Goal: Check status

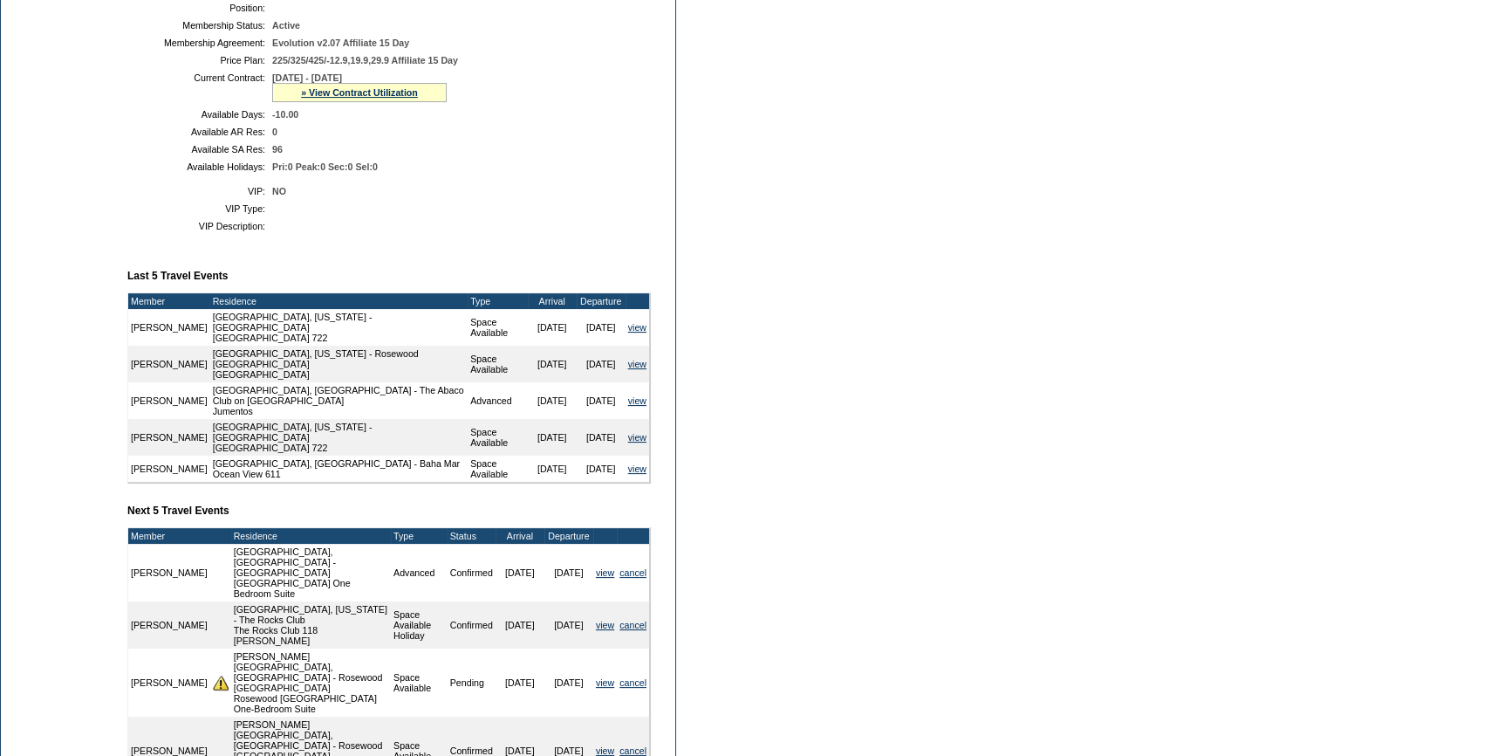
scroll to position [616, 0]
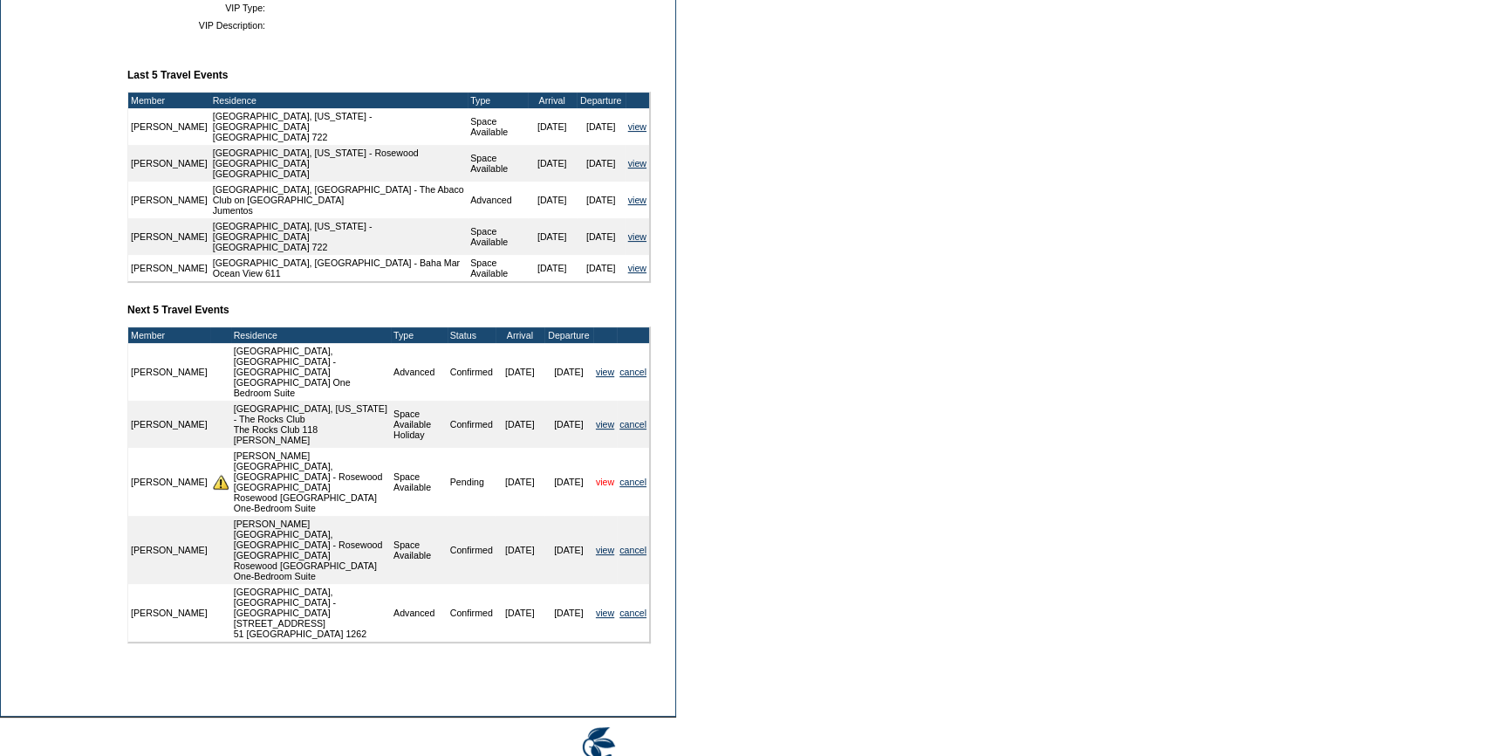
click at [596, 476] on link "view" at bounding box center [605, 481] width 18 height 10
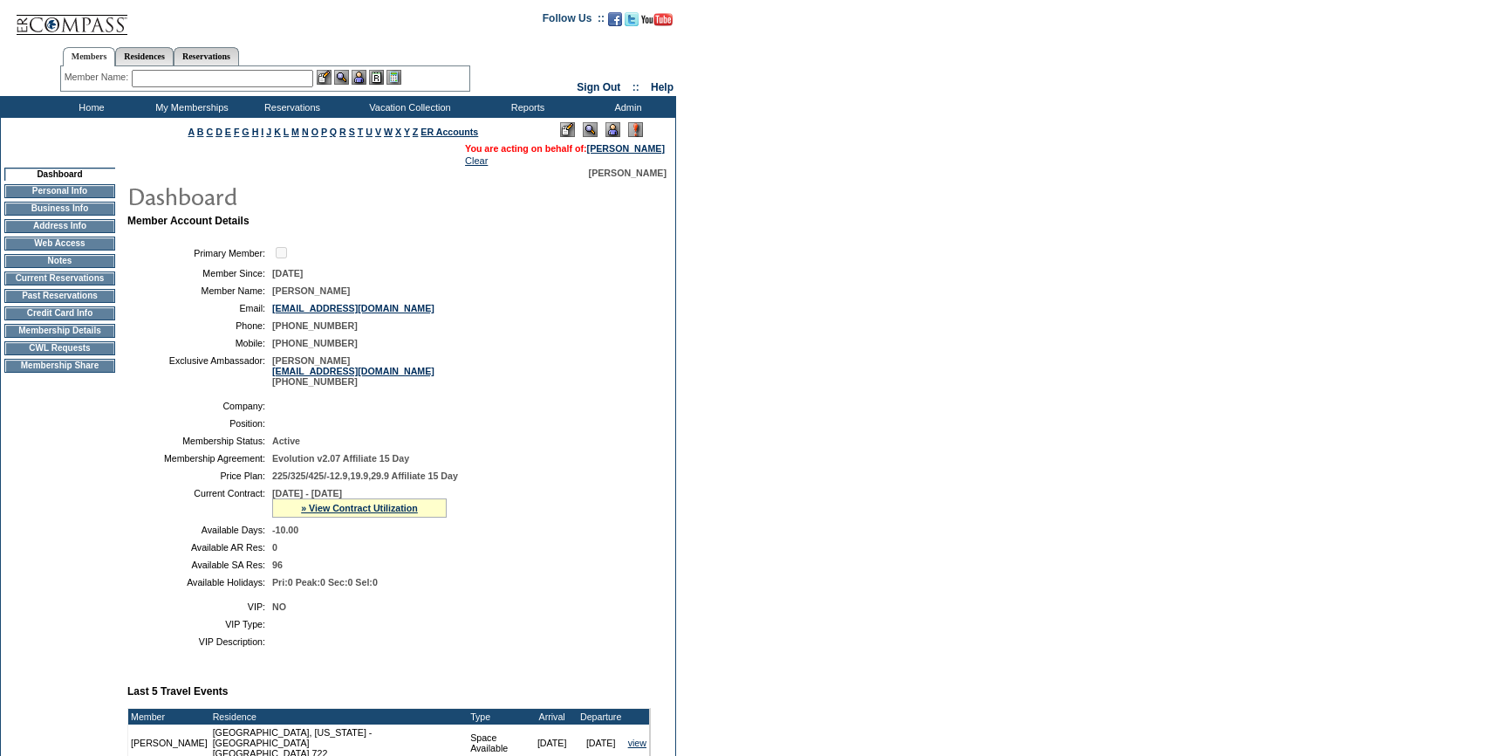
scroll to position [616, 0]
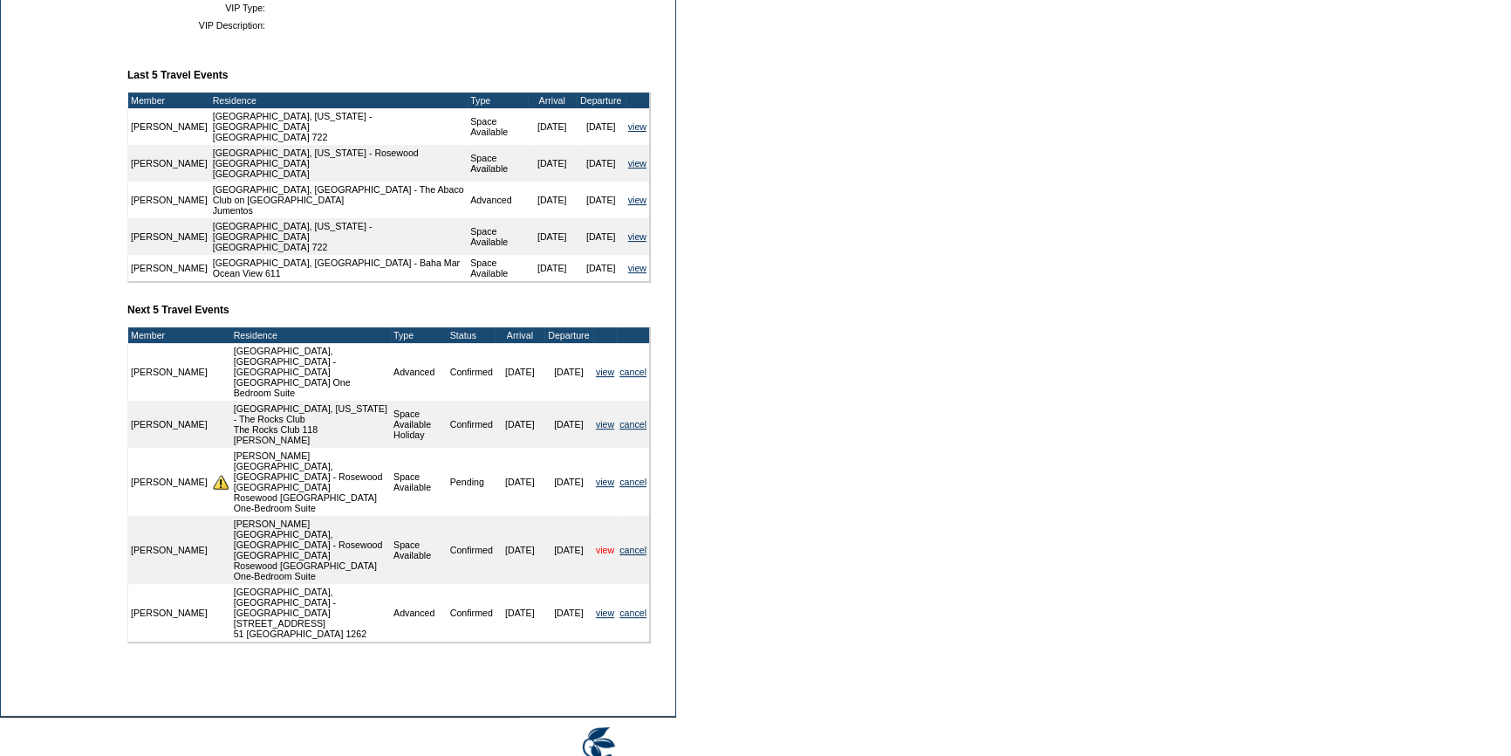
click at [605, 544] on link "view" at bounding box center [605, 549] width 18 height 10
